Goal: Transaction & Acquisition: Subscribe to service/newsletter

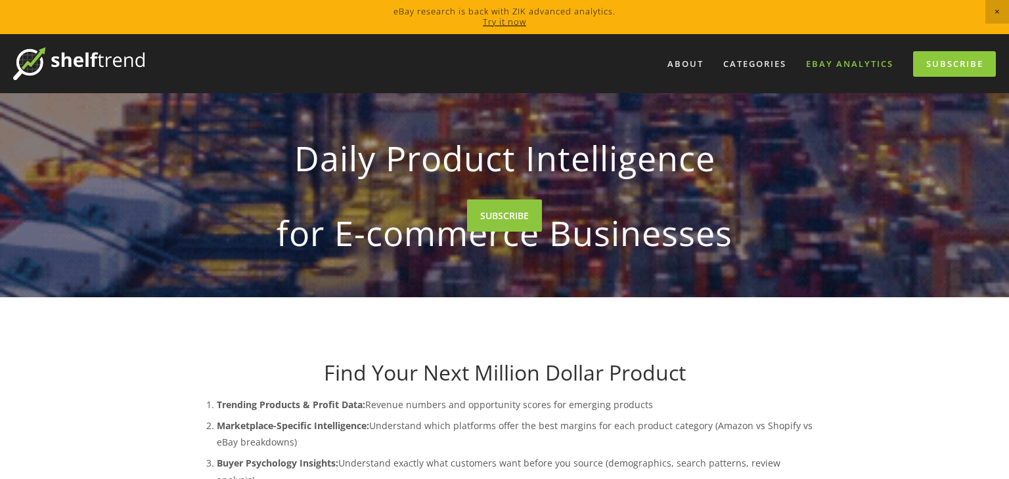
click at [849, 66] on link "eBay Analytics" at bounding box center [849, 64] width 104 height 22
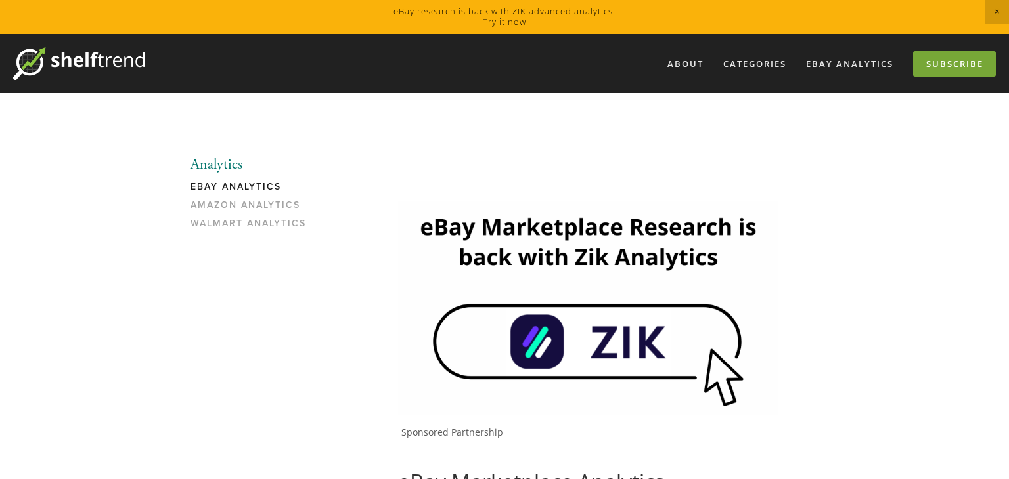
click at [946, 58] on link "Subscribe" at bounding box center [954, 64] width 83 height 26
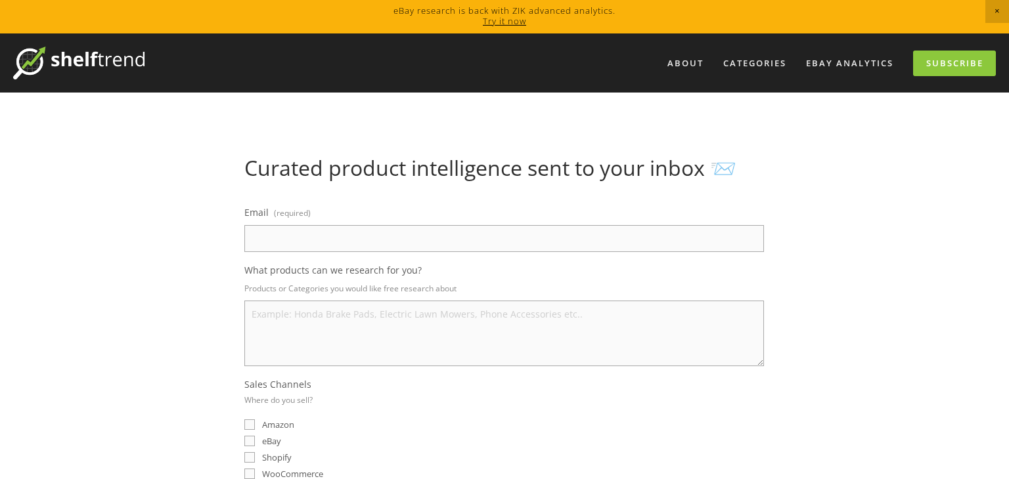
scroll to position [4, 0]
